Goal: Task Accomplishment & Management: Complete application form

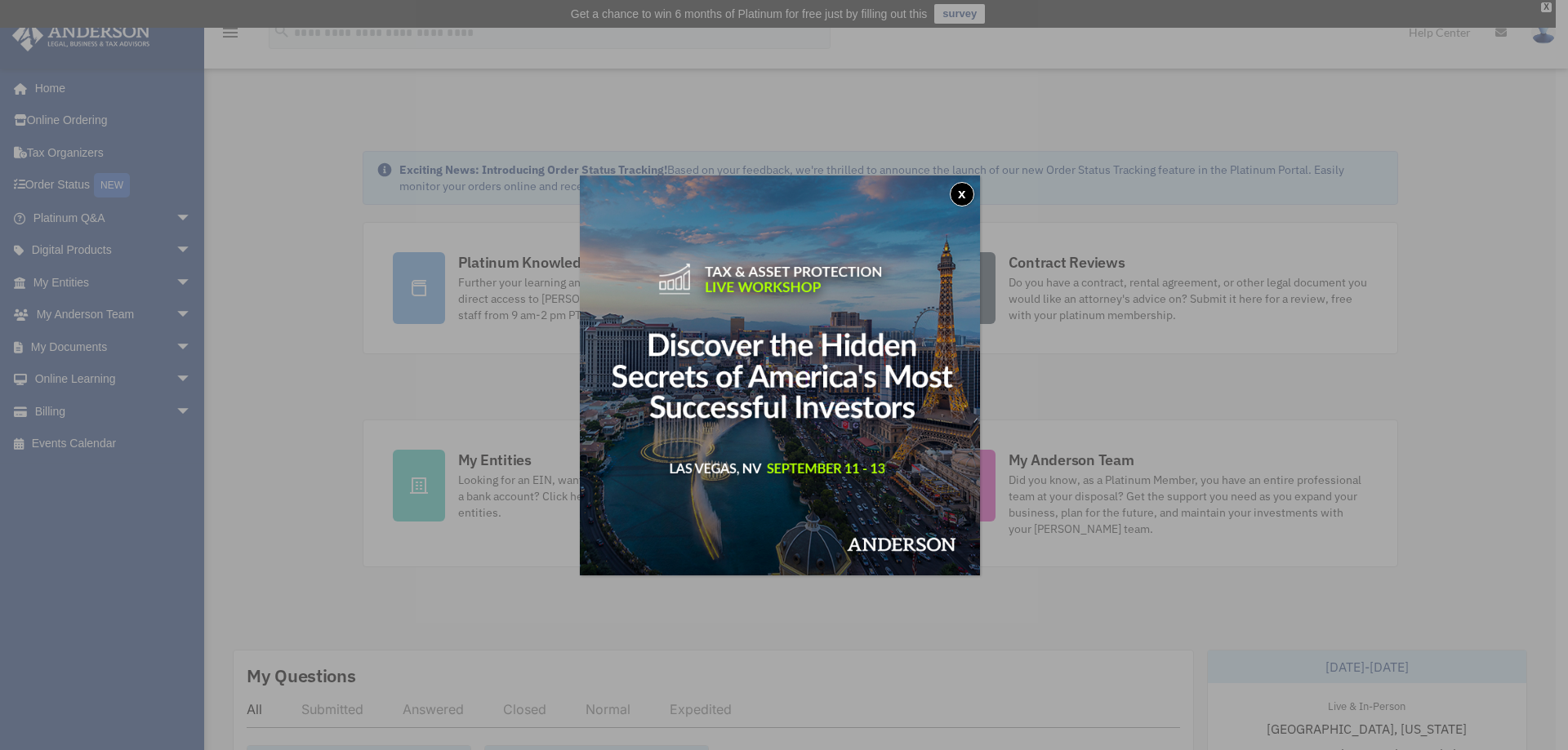
click at [972, 187] on button "x" at bounding box center [962, 195] width 25 height 25
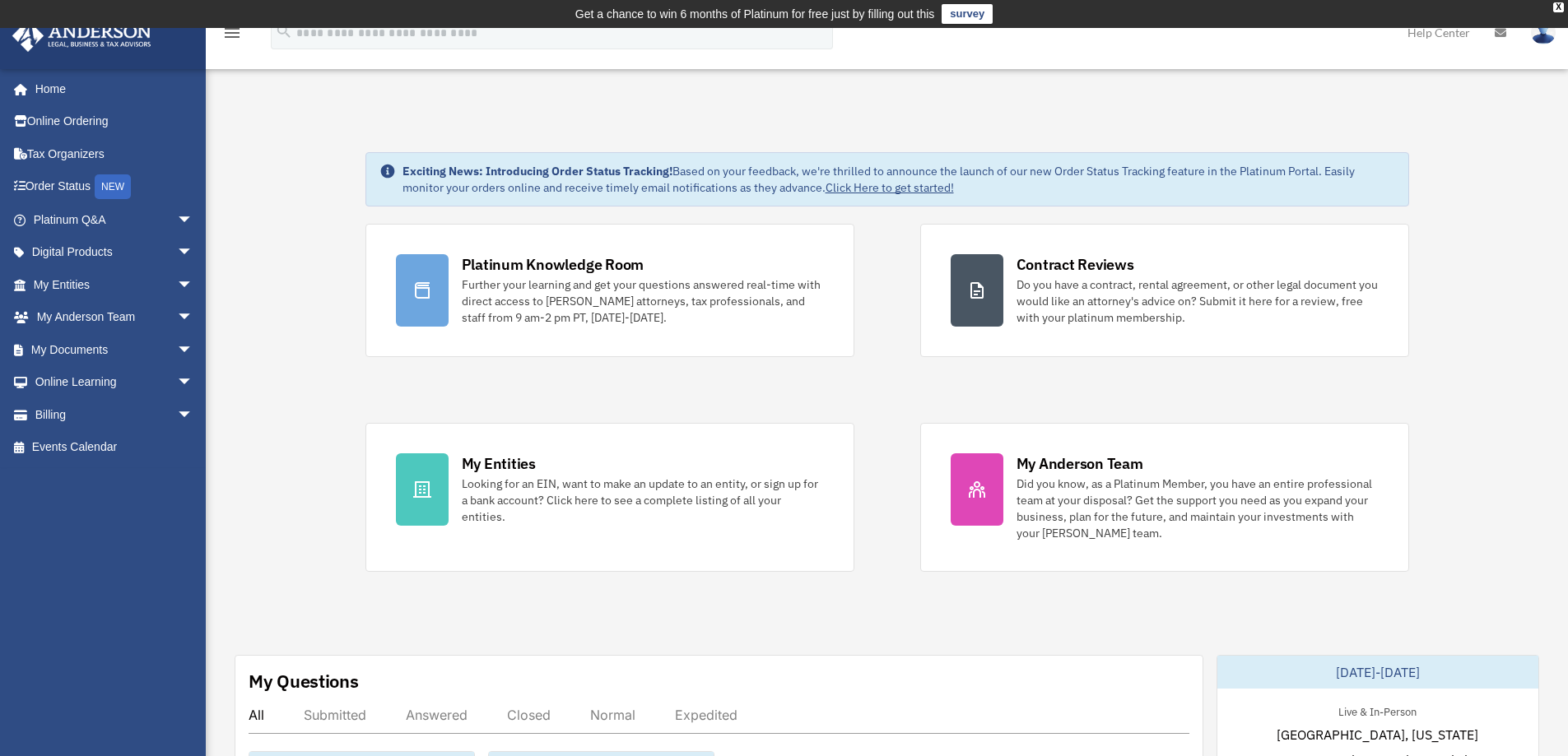
click at [555, 510] on div "Looking for an EIN, want to make an update to an entity, or sign up for a bank …" at bounding box center [643, 500] width 363 height 49
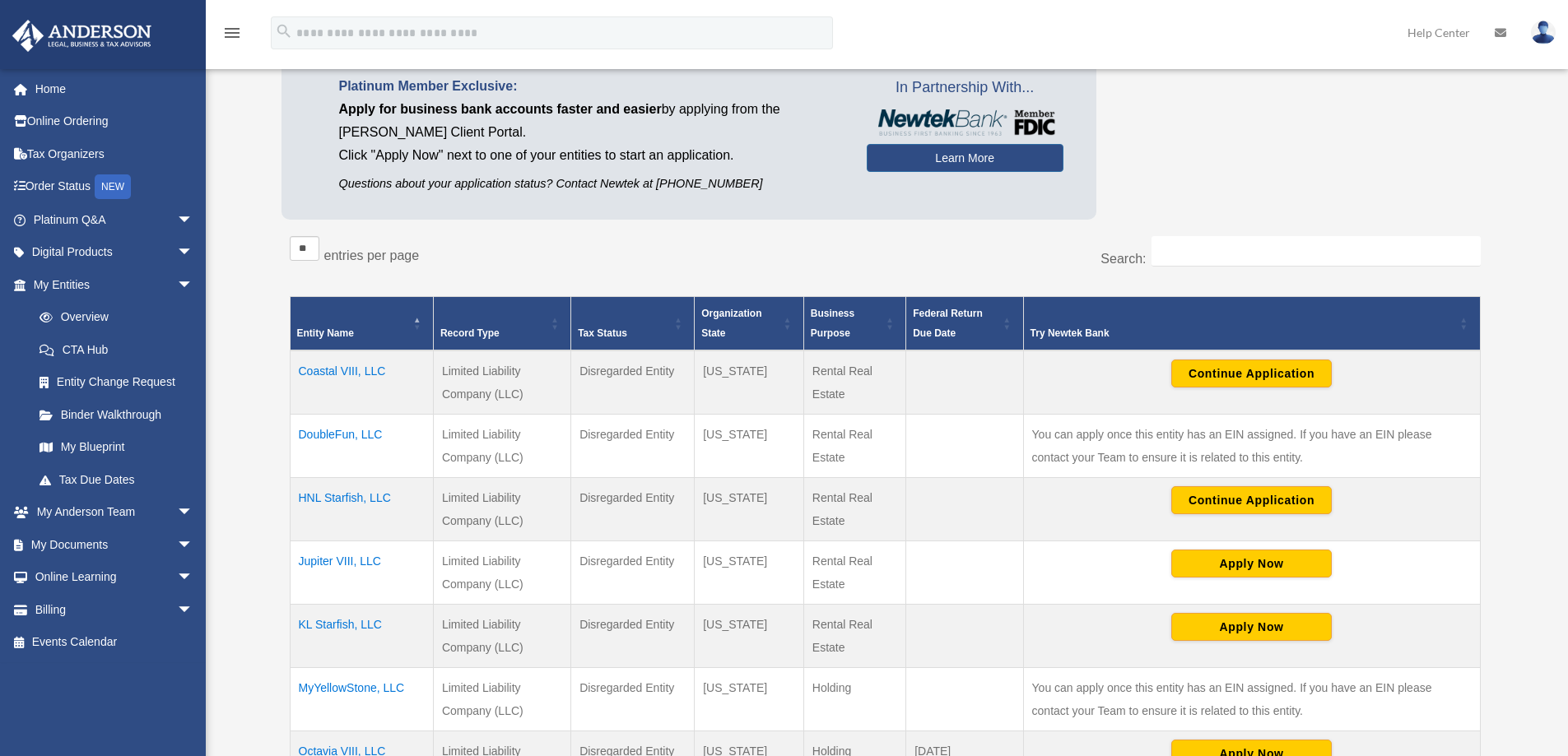
scroll to position [165, 0]
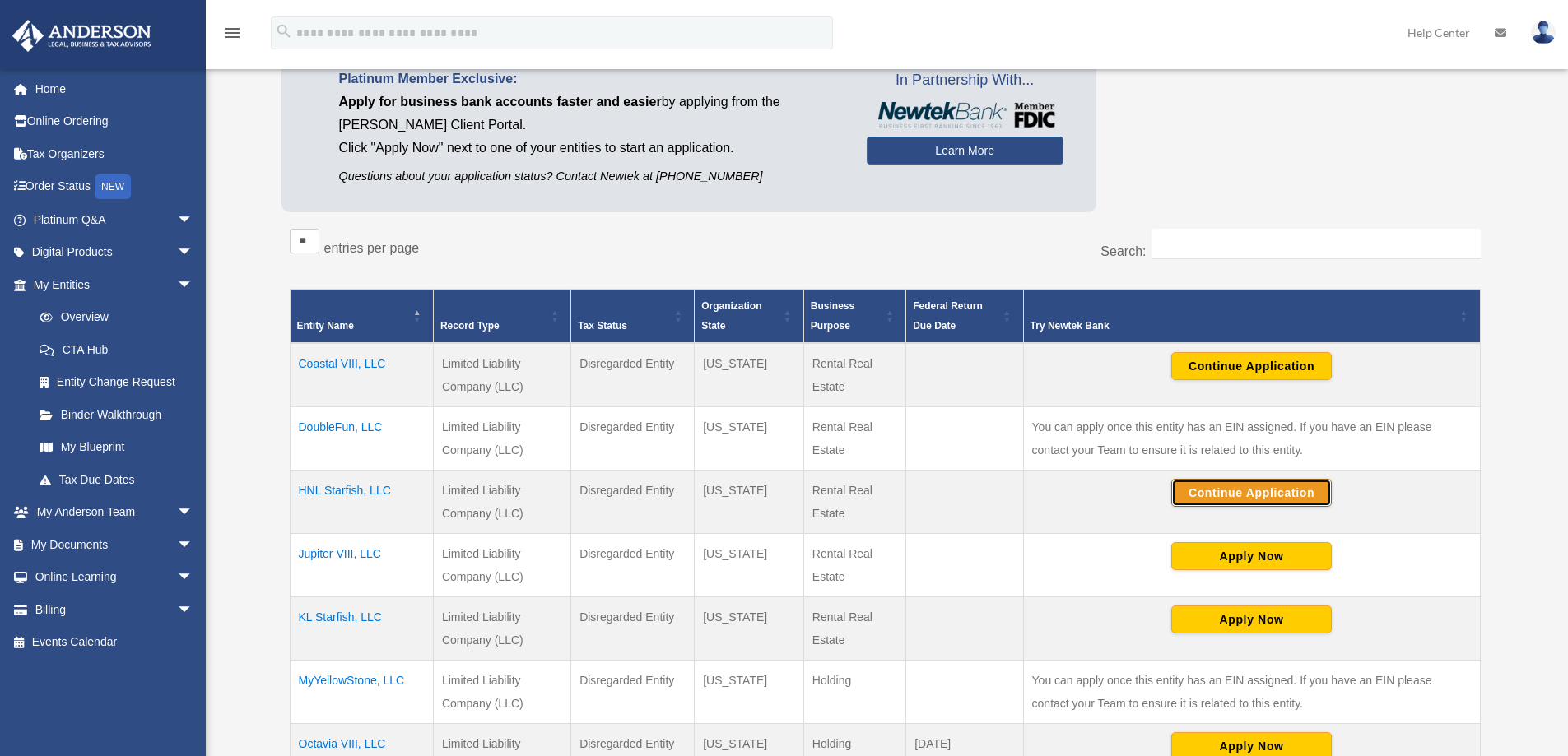
click at [1218, 486] on button "Continue Application" at bounding box center [1251, 492] width 160 height 28
click at [1221, 361] on button "Continue Application" at bounding box center [1251, 366] width 160 height 28
click at [1545, 33] on img at bounding box center [1544, 33] width 25 height 24
click at [1267, 150] on link "Logout" at bounding box center [1276, 144] width 165 height 33
